Goal: Task Accomplishment & Management: Use online tool/utility

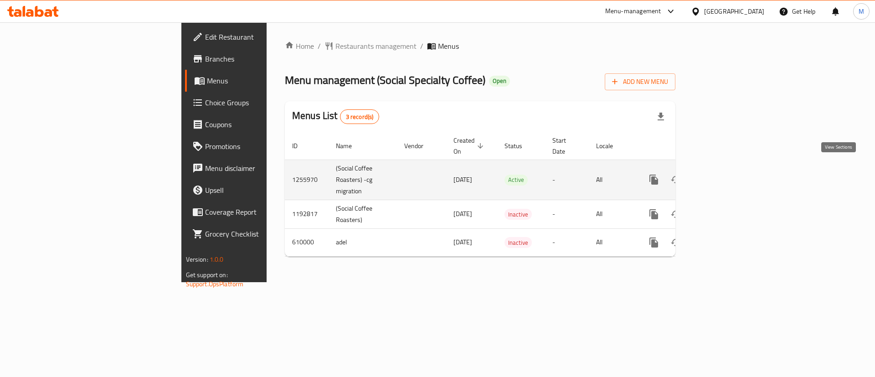
click at [725, 174] on icon "enhanced table" at bounding box center [720, 179] width 11 height 11
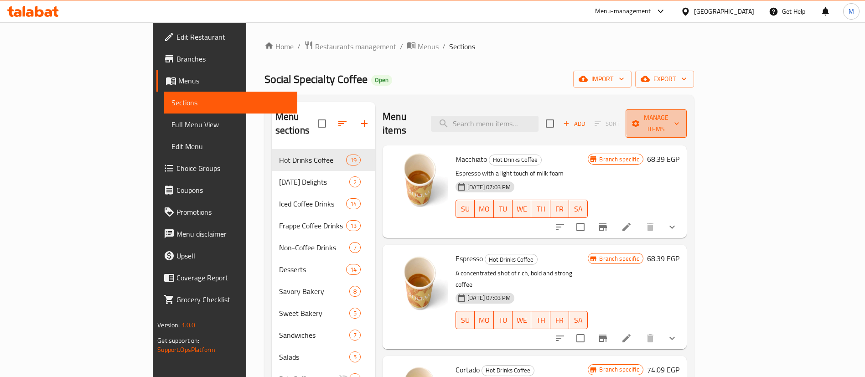
click at [679, 119] on span "Manage items" at bounding box center [656, 123] width 47 height 23
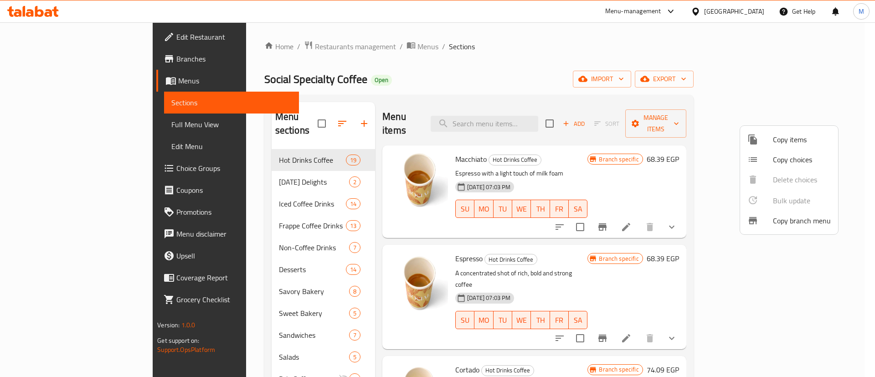
click at [792, 222] on span "Copy branch menu" at bounding box center [802, 220] width 58 height 11
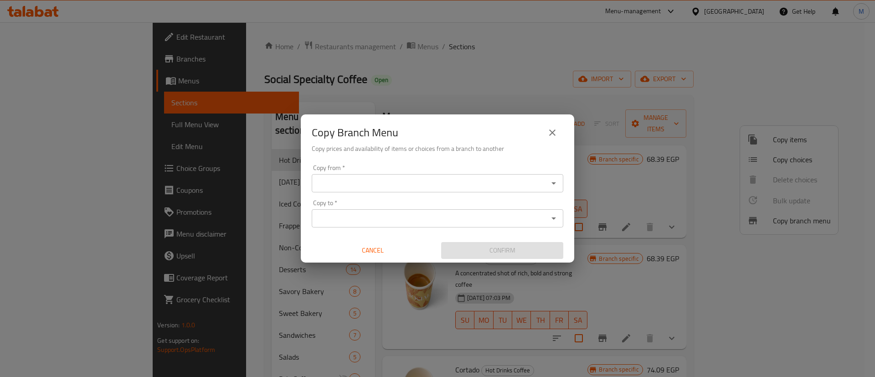
click at [418, 182] on input "Copy from   *" at bounding box center [430, 183] width 231 height 13
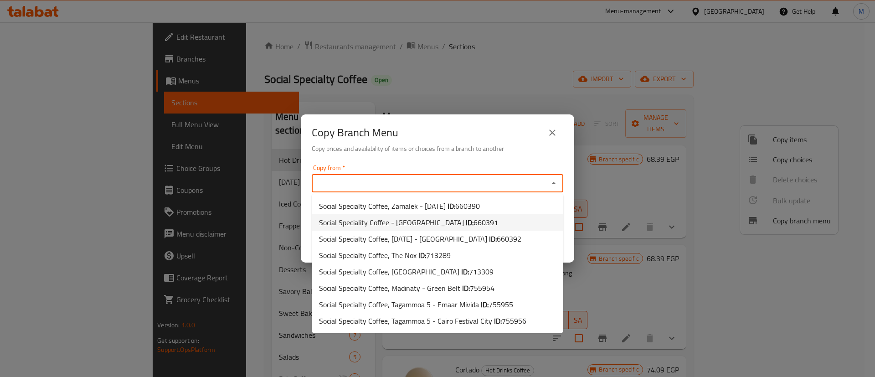
click at [474, 220] on span "660391" at bounding box center [486, 223] width 25 height 14
type input "Social Speciality Coffee - [GEOGRAPHIC_DATA]"
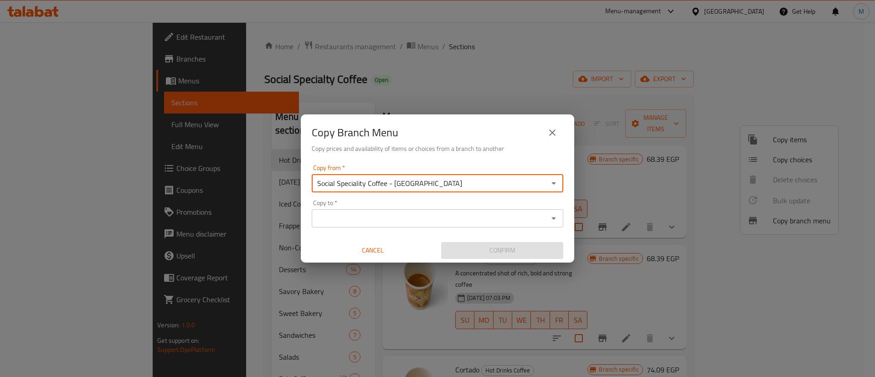
click at [395, 217] on input "Copy to   *" at bounding box center [430, 218] width 231 height 13
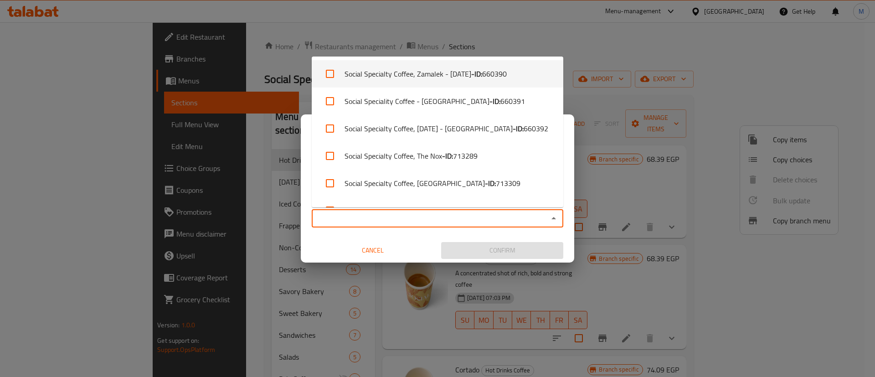
click at [332, 73] on input "checkbox" at bounding box center [330, 74] width 22 height 22
checkbox input "true"
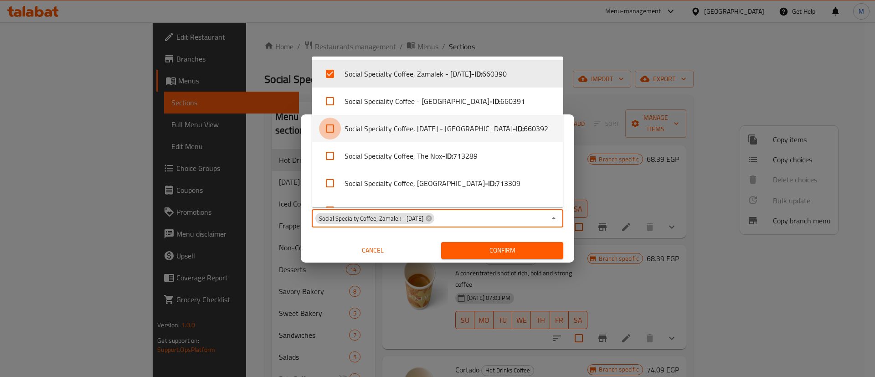
click at [332, 129] on input "checkbox" at bounding box center [330, 129] width 22 height 22
checkbox input "true"
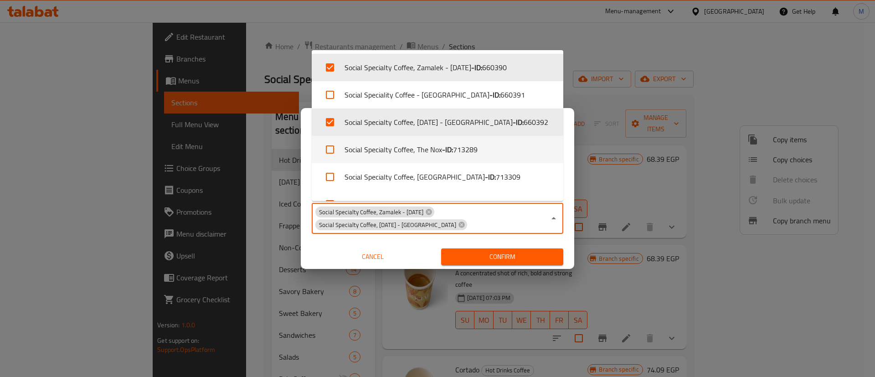
scroll to position [68, 0]
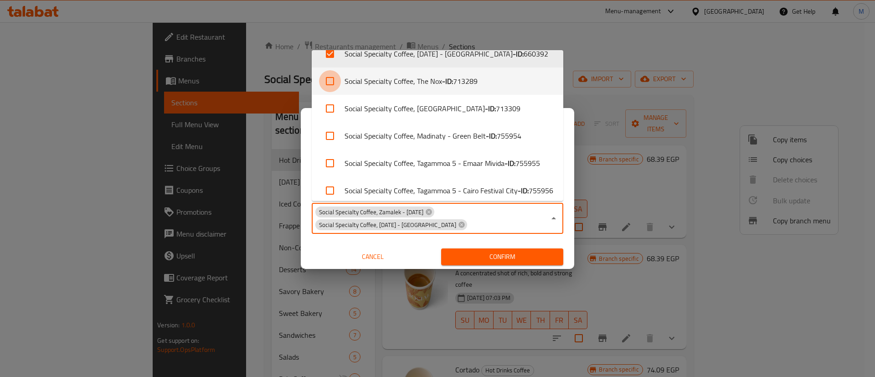
click at [330, 80] on input "checkbox" at bounding box center [330, 81] width 22 height 22
checkbox input "true"
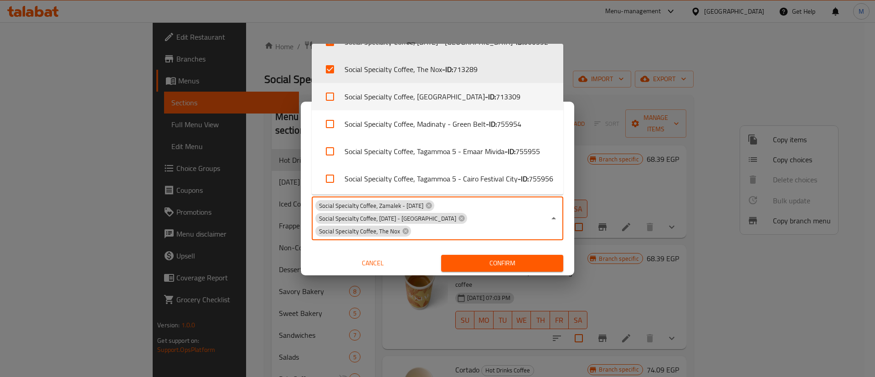
click at [332, 93] on input "checkbox" at bounding box center [330, 97] width 22 height 22
checkbox input "true"
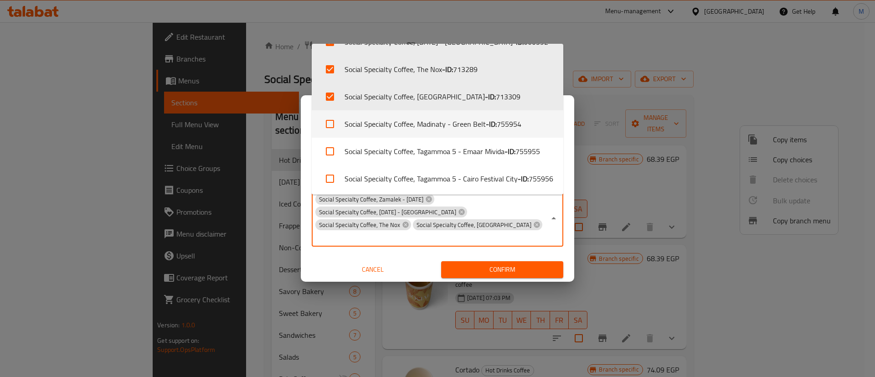
click at [332, 123] on input "checkbox" at bounding box center [330, 124] width 22 height 22
checkbox input "true"
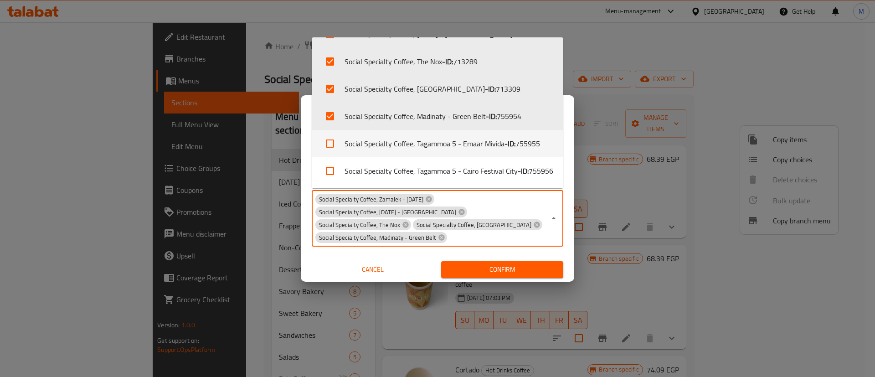
click at [330, 140] on input "checkbox" at bounding box center [330, 144] width 22 height 22
checkbox input "true"
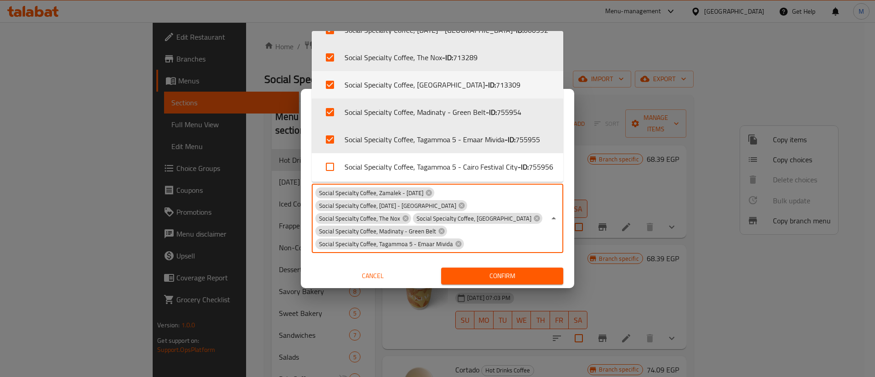
scroll to position [75, 0]
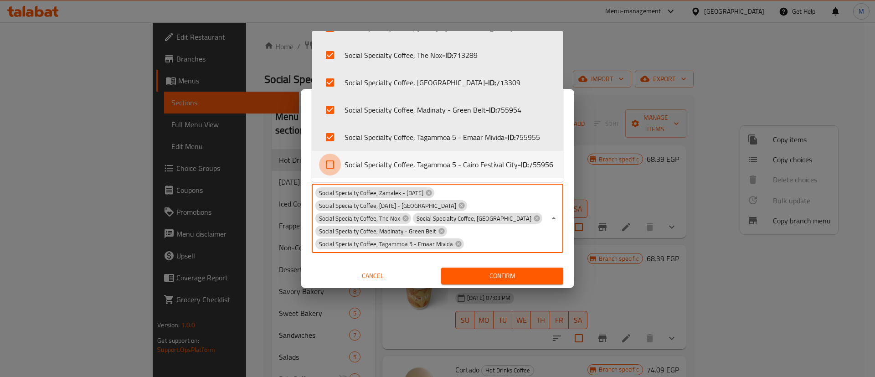
click at [331, 162] on input "checkbox" at bounding box center [330, 165] width 22 height 22
checkbox input "true"
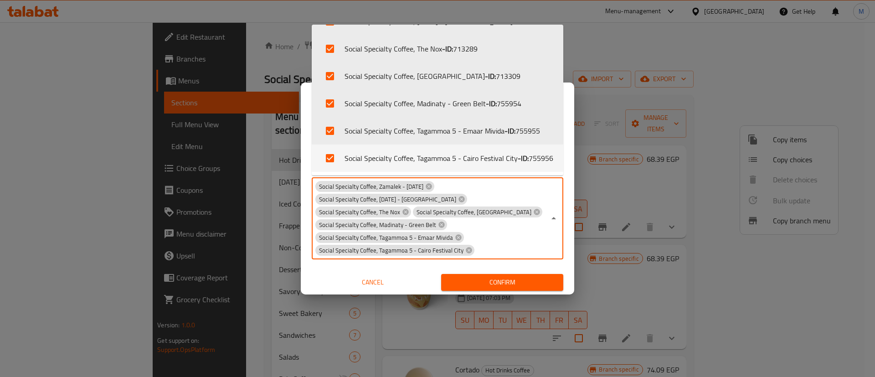
click at [494, 281] on div "Copy Branch Menu Copy prices and availability of items or choices from a branch…" at bounding box center [437, 188] width 875 height 377
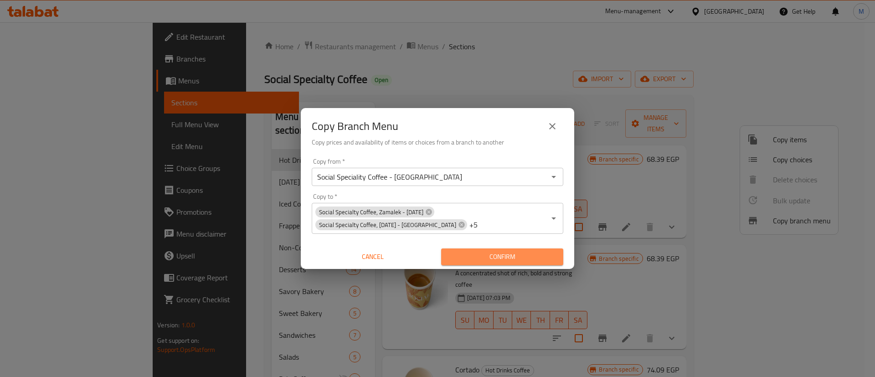
click at [510, 254] on span "Confirm" at bounding box center [503, 256] width 108 height 11
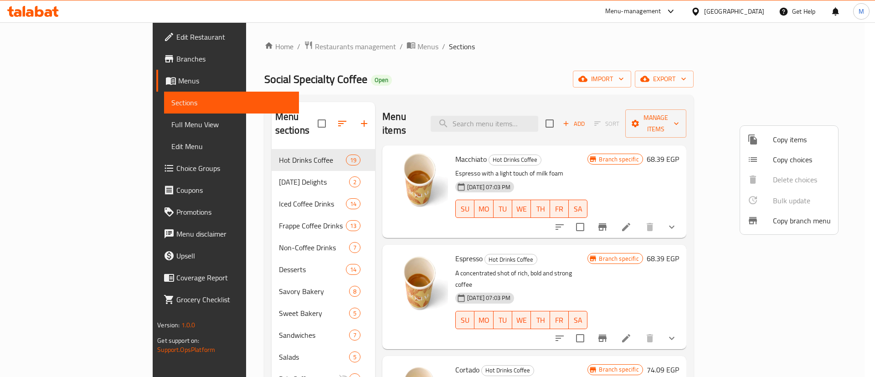
click at [29, 14] on div at bounding box center [437, 188] width 875 height 377
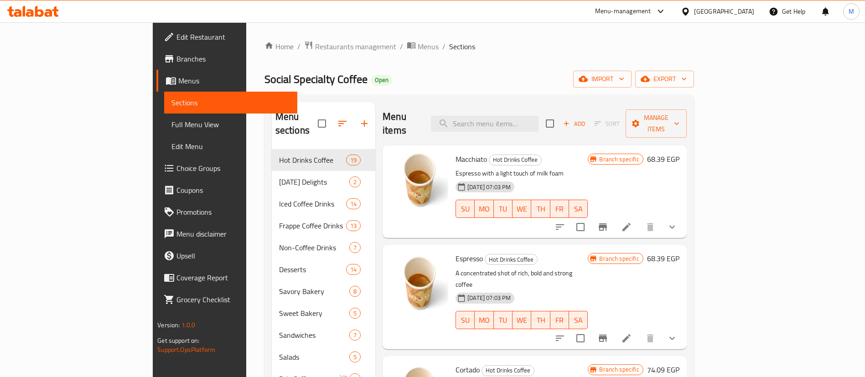
click at [54, 15] on icon at bounding box center [33, 11] width 52 height 11
